Goal: Information Seeking & Learning: Learn about a topic

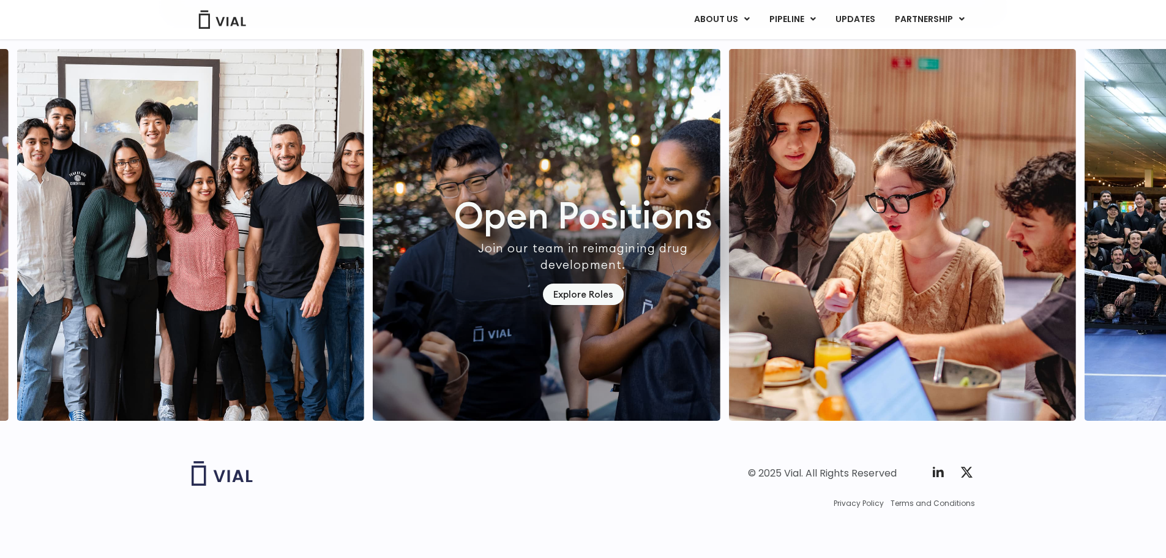
click at [211, 18] on img at bounding box center [222, 19] width 49 height 18
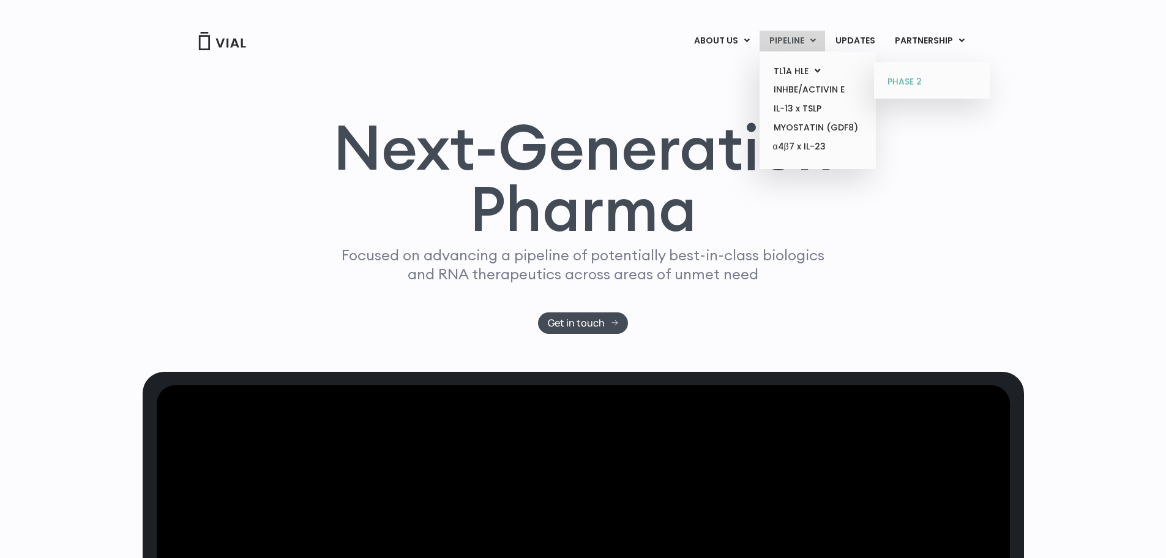
click at [912, 80] on link "PHASE 2" at bounding box center [931, 82] width 107 height 20
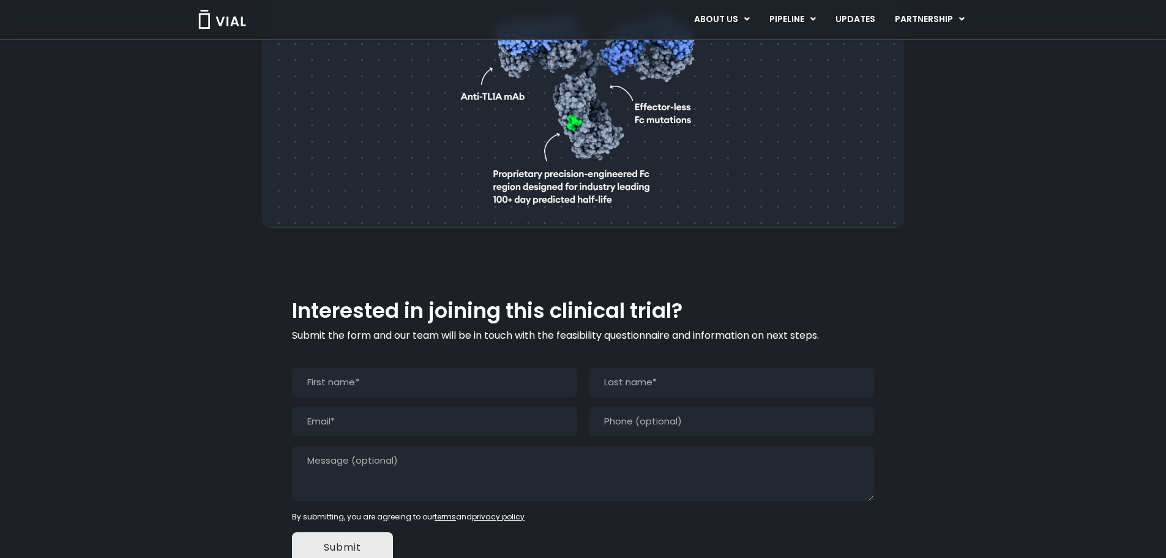
scroll to position [967, 0]
